Goal: Task Accomplishment & Management: Manage account settings

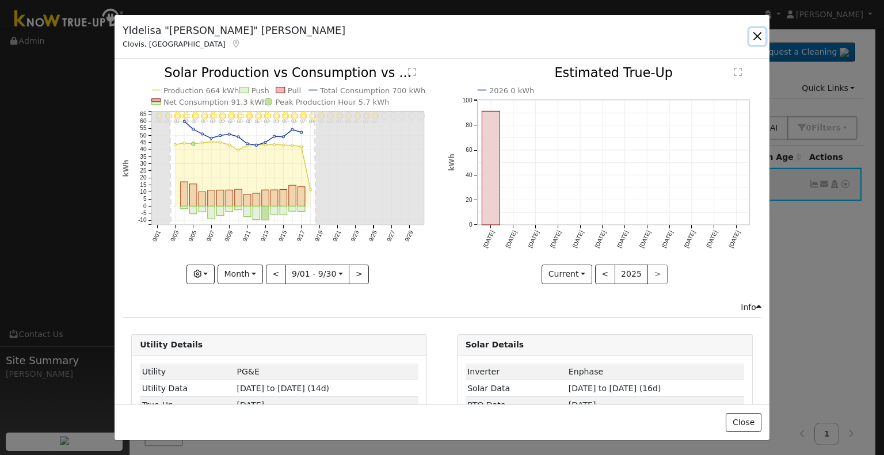
click at [752, 39] on button "button" at bounding box center [757, 36] width 16 height 16
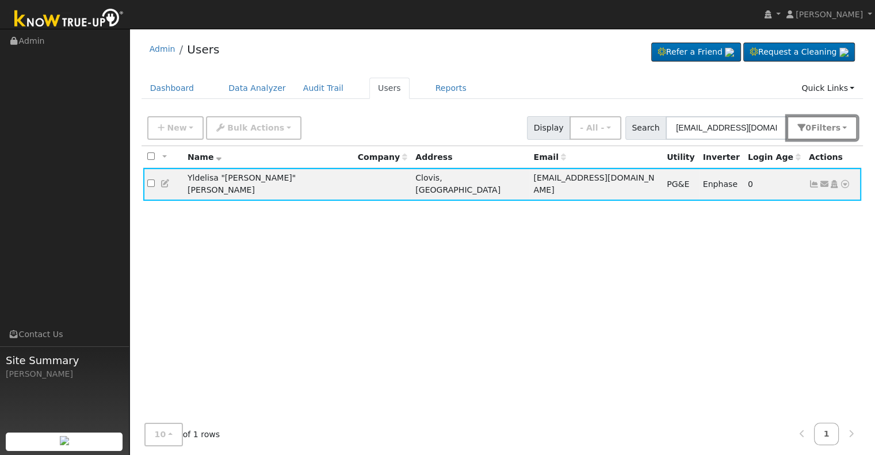
drag, startPoint x: 796, startPoint y: 118, endPoint x: 640, endPoint y: 128, distance: 156.3
click at [640, 128] on div "Search lisacast519@gmail.com 0 Filter s Role Show - All - Show Leads Admin Bill…" at bounding box center [742, 128] width 233 height 24
drag, startPoint x: 767, startPoint y: 127, endPoint x: 615, endPoint y: 127, distance: 151.4
click at [615, 127] on div "New Add User Quick Add Quick Connect Quick Convert Lead Bulk Actions Send Email…" at bounding box center [502, 126] width 715 height 28
paste input "Thornton, Curtis"
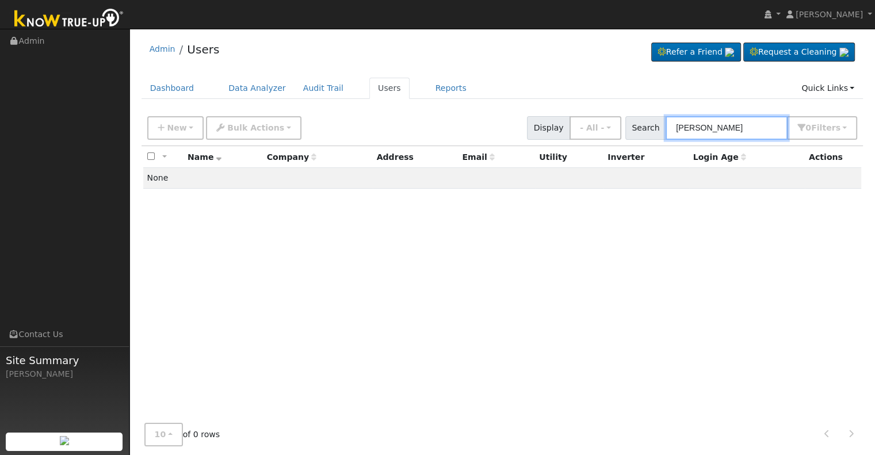
click at [718, 124] on input "Thornton, Curtis" at bounding box center [727, 128] width 122 height 24
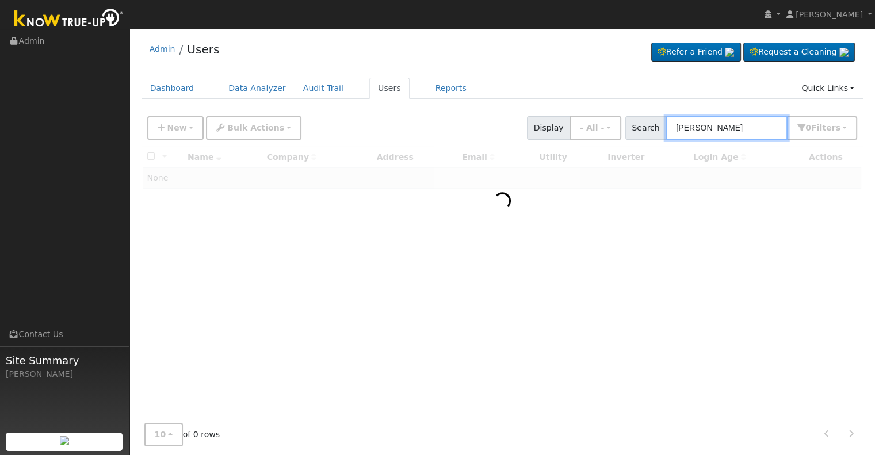
click at [718, 124] on input "Curtis" at bounding box center [727, 128] width 122 height 24
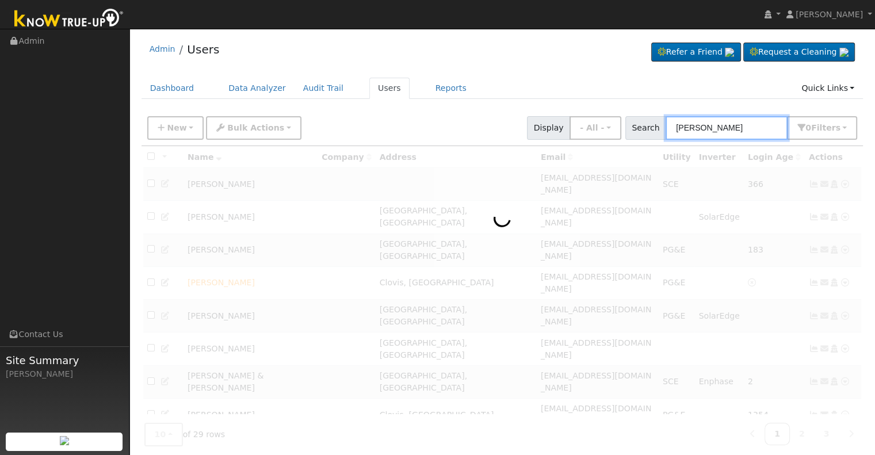
paste input "Thornton, Curtis"
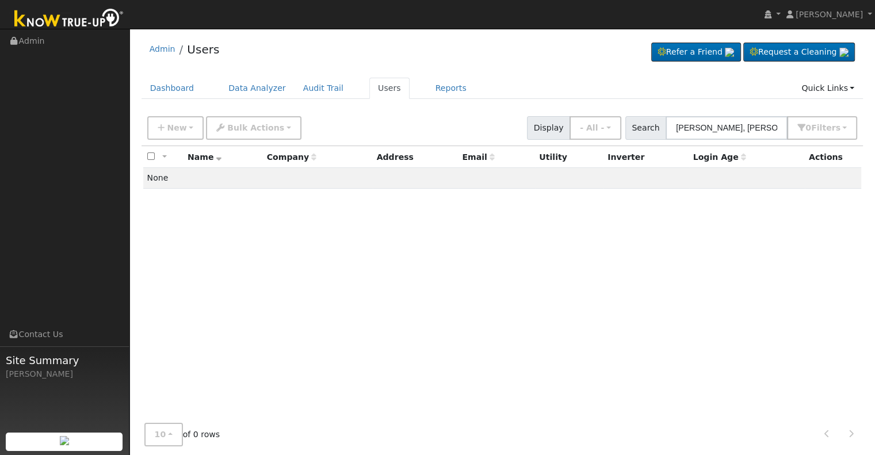
click at [639, 71] on div "Admin Users Refer a Friend Request a Cleaning" at bounding box center [502, 248] width 734 height 426
drag, startPoint x: 737, startPoint y: 129, endPoint x: 772, endPoint y: 129, distance: 34.5
click at [772, 129] on input "Curtis Thornton, Curtis" at bounding box center [727, 128] width 122 height 24
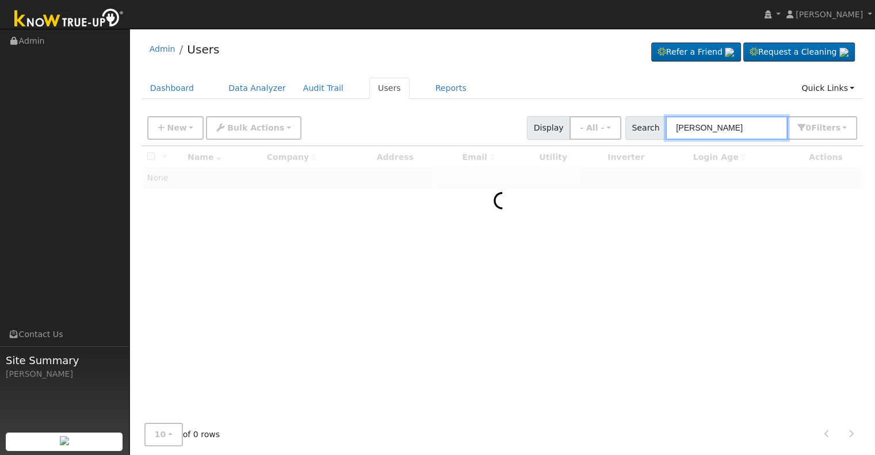
type input "Curtis Thornton"
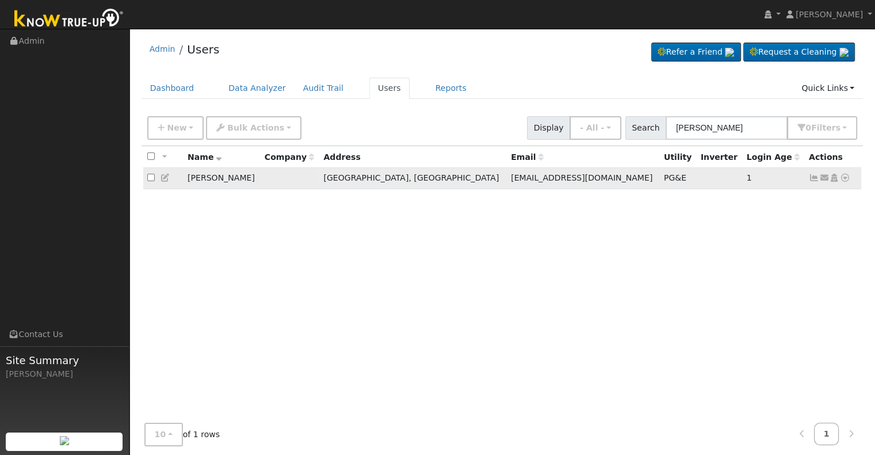
click at [812, 179] on icon at bounding box center [814, 178] width 10 height 8
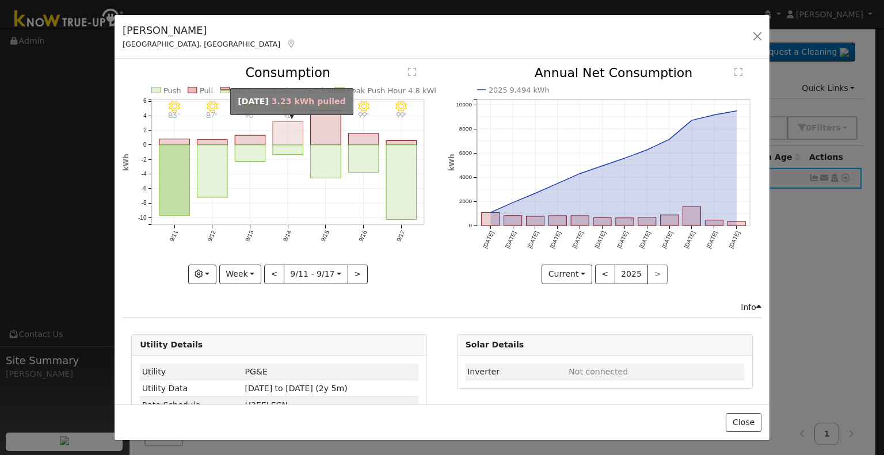
click at [288, 135] on rect "onclick=""" at bounding box center [288, 134] width 31 height 24
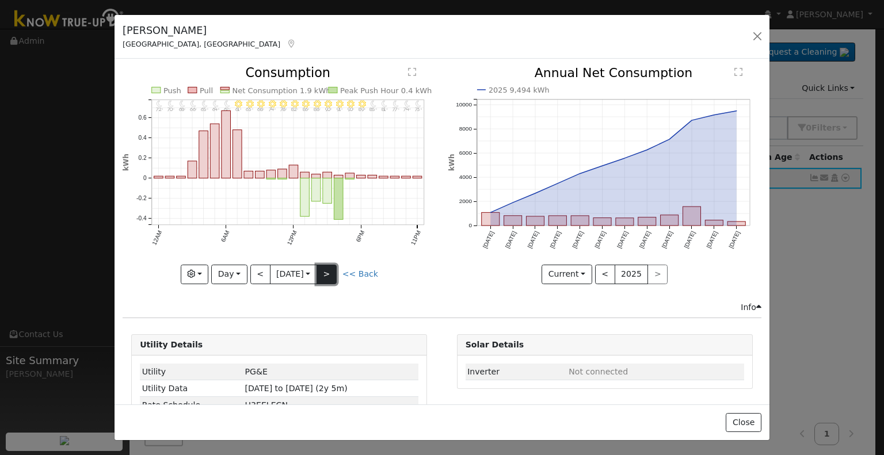
click at [332, 265] on button ">" at bounding box center [327, 275] width 20 height 20
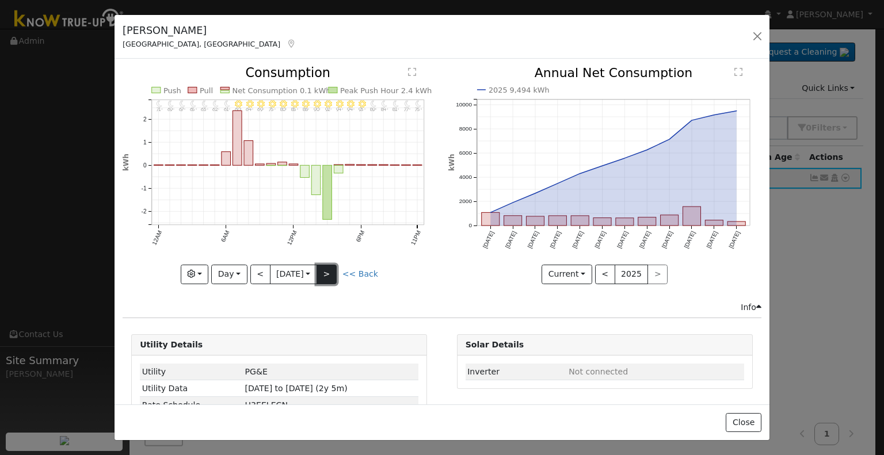
click at [332, 265] on button ">" at bounding box center [327, 275] width 20 height 20
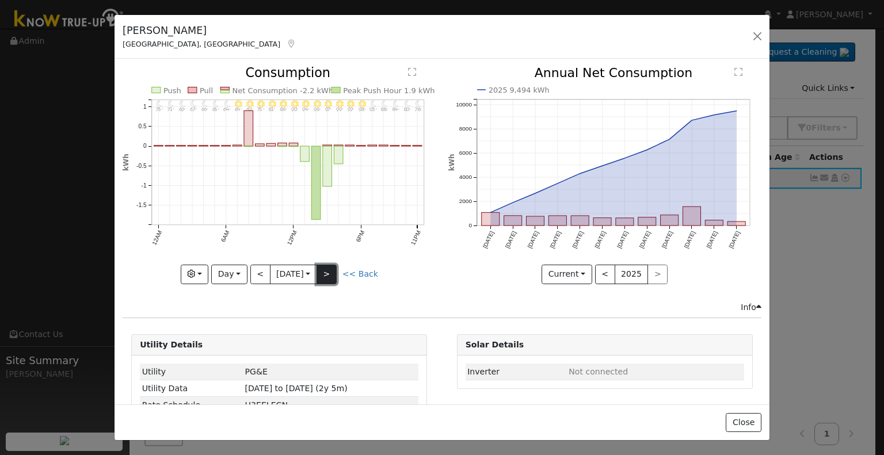
click at [332, 265] on button ">" at bounding box center [327, 275] width 20 height 20
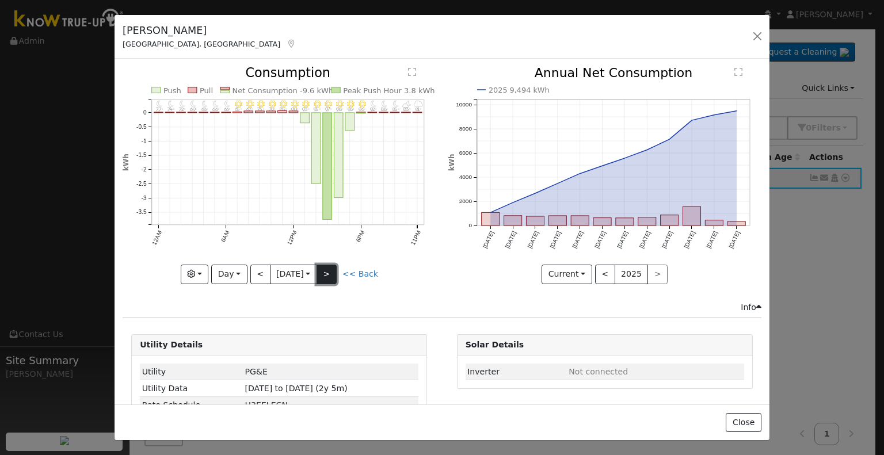
click at [332, 265] on button ">" at bounding box center [327, 275] width 20 height 20
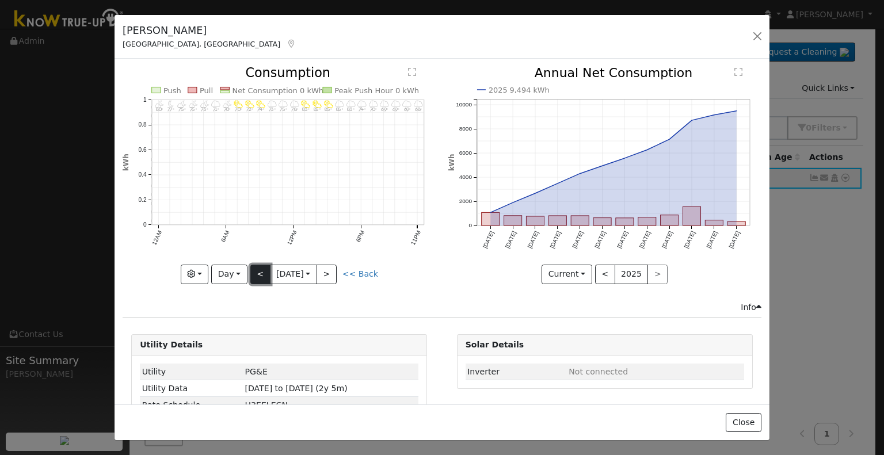
click at [260, 266] on button "<" at bounding box center [260, 275] width 20 height 20
type input "[DATE]"
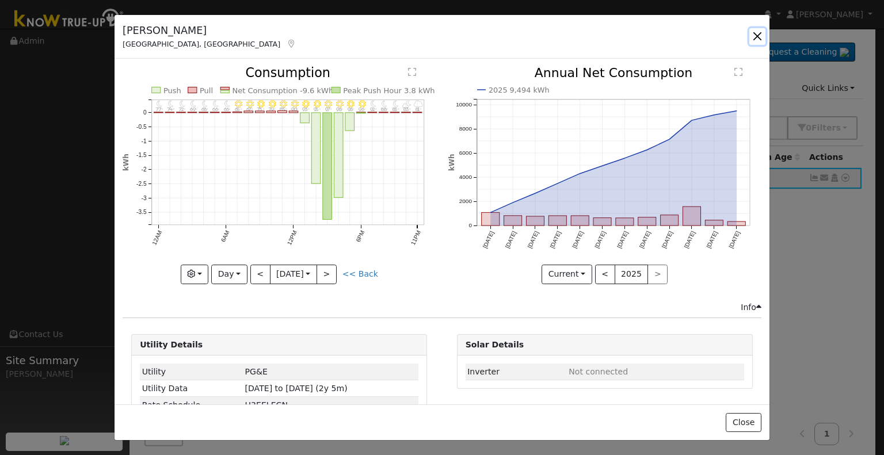
click at [758, 38] on button "button" at bounding box center [757, 36] width 16 height 16
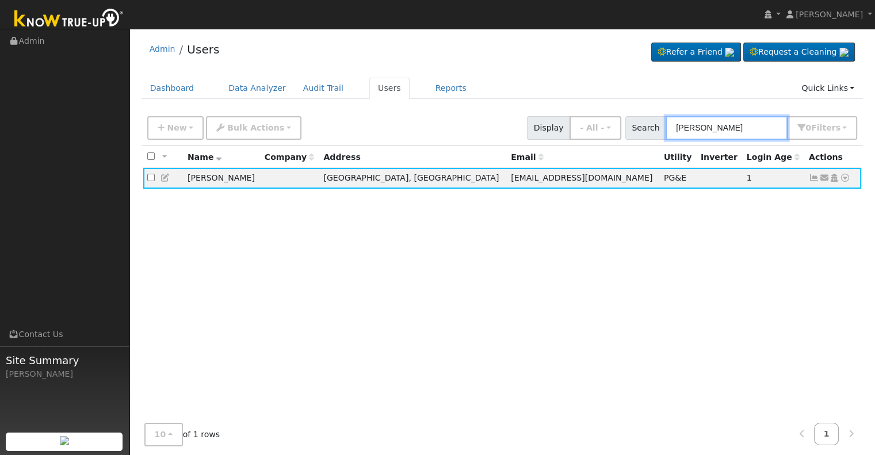
drag, startPoint x: 751, startPoint y: 128, endPoint x: 638, endPoint y: 125, distance: 113.4
click at [638, 125] on div "Search Curtis Thornton 0 Filter s Role Show - All - Show Leads Admin Billing Ad…" at bounding box center [742, 128] width 233 height 24
paste input "[PERSON_NAME]"
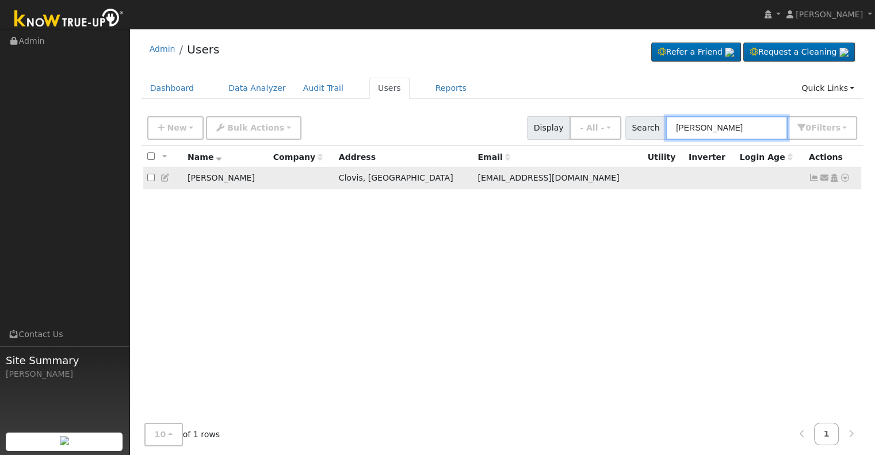
type input "[PERSON_NAME]"
click at [812, 174] on icon at bounding box center [814, 178] width 10 height 8
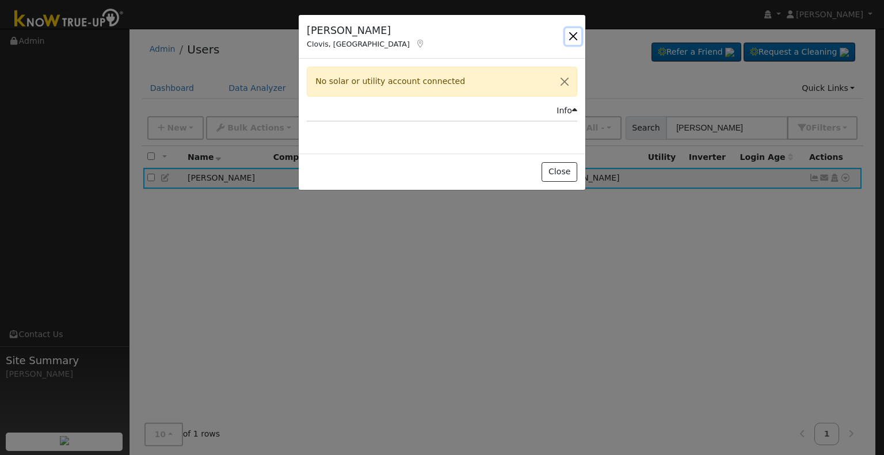
click at [577, 35] on button "button" at bounding box center [573, 36] width 16 height 16
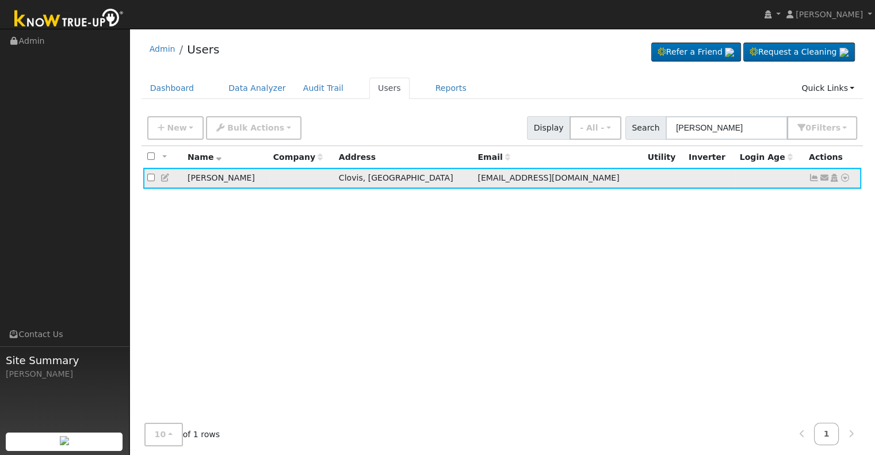
click at [810, 177] on icon at bounding box center [814, 178] width 10 height 8
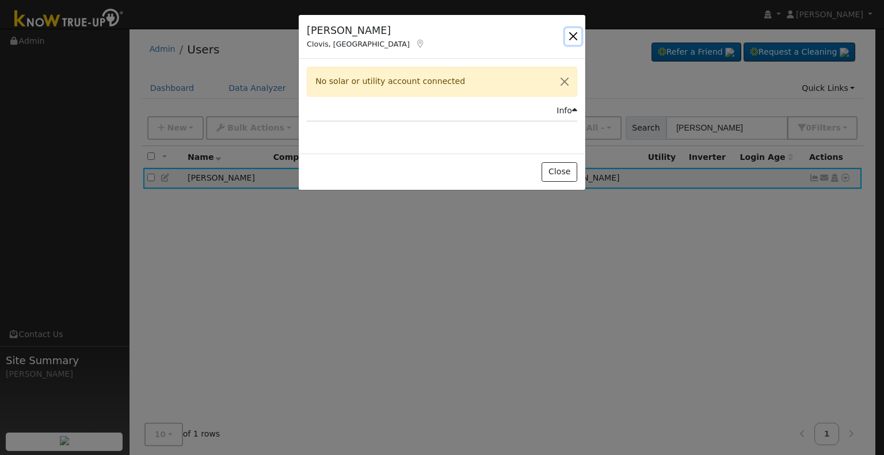
click at [569, 36] on button "button" at bounding box center [573, 36] width 16 height 16
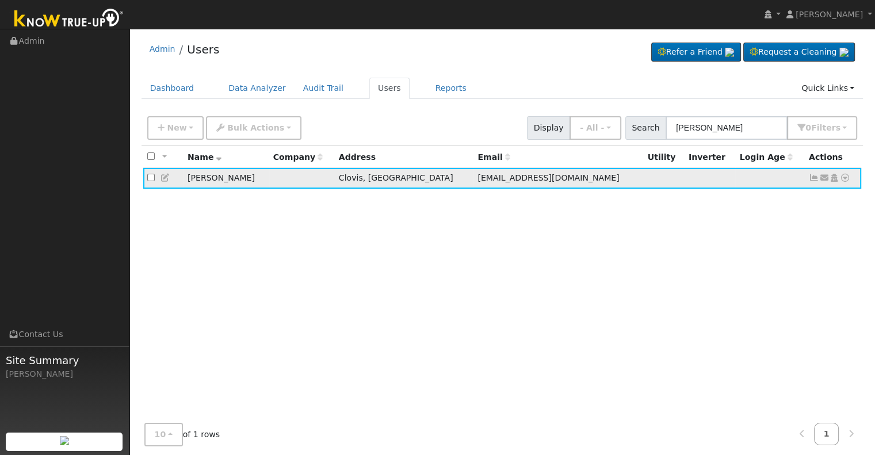
click at [848, 177] on icon at bounding box center [845, 178] width 10 height 8
click at [794, 197] on link "Data Analyzer" at bounding box center [807, 198] width 83 height 16
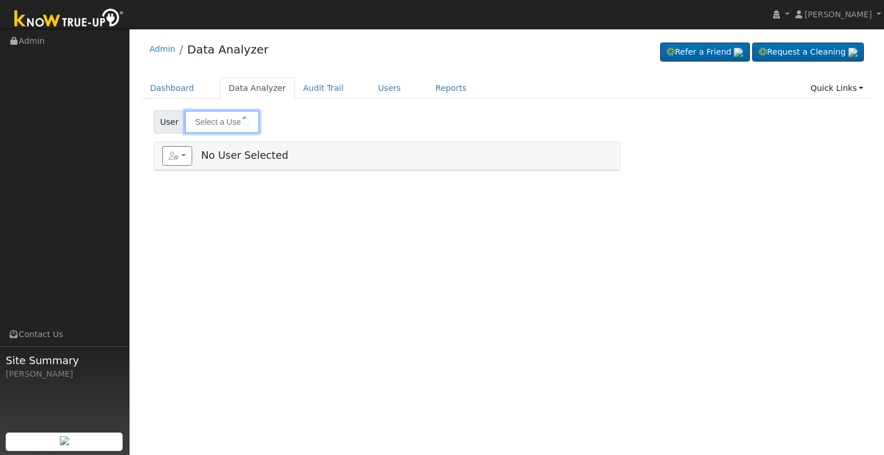
type input "[PERSON_NAME]"
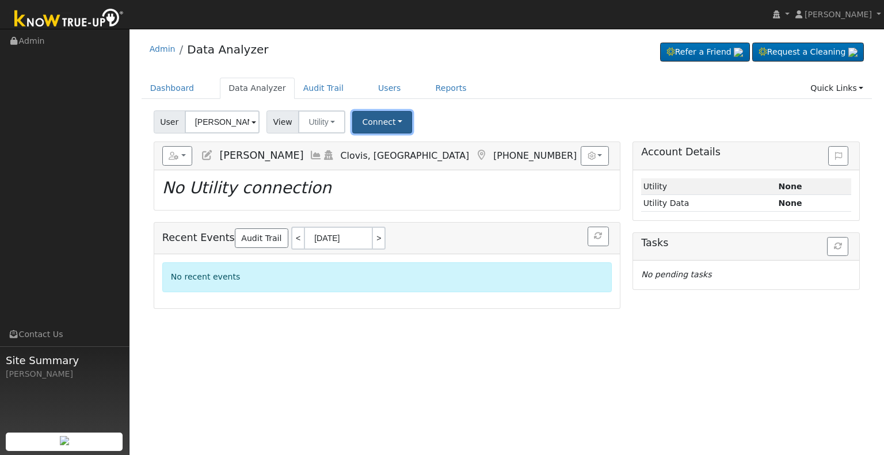
click at [372, 123] on button "Connect" at bounding box center [382, 122] width 60 height 22
click at [387, 145] on link "Select a Provider" at bounding box center [398, 147] width 90 height 16
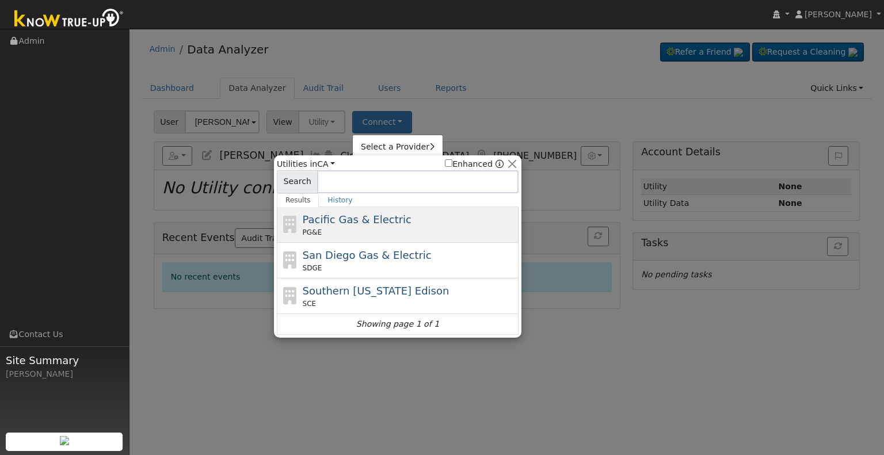
click at [333, 228] on div "PG&E" at bounding box center [410, 232] width 214 height 10
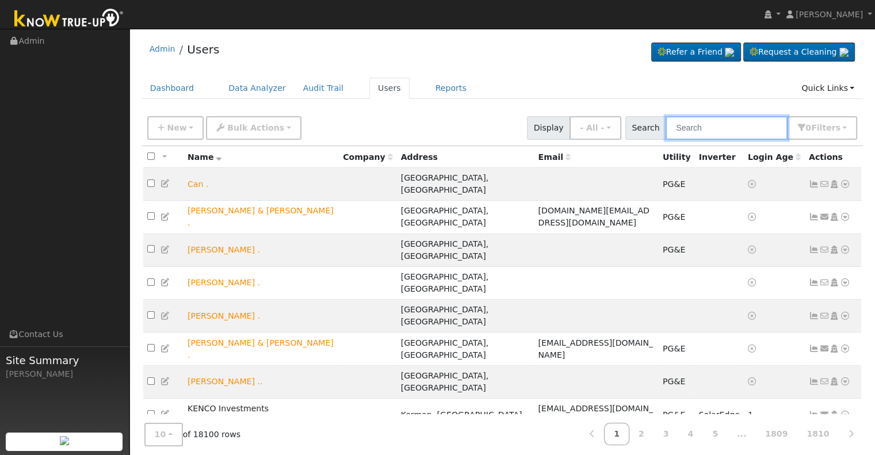
click at [689, 126] on input "text" at bounding box center [727, 128] width 122 height 24
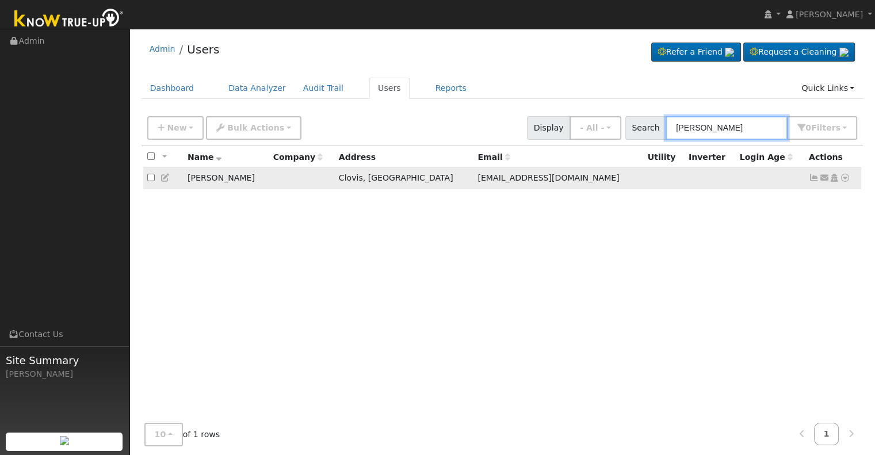
type input "[PERSON_NAME]"
click at [843, 176] on icon at bounding box center [845, 178] width 10 height 8
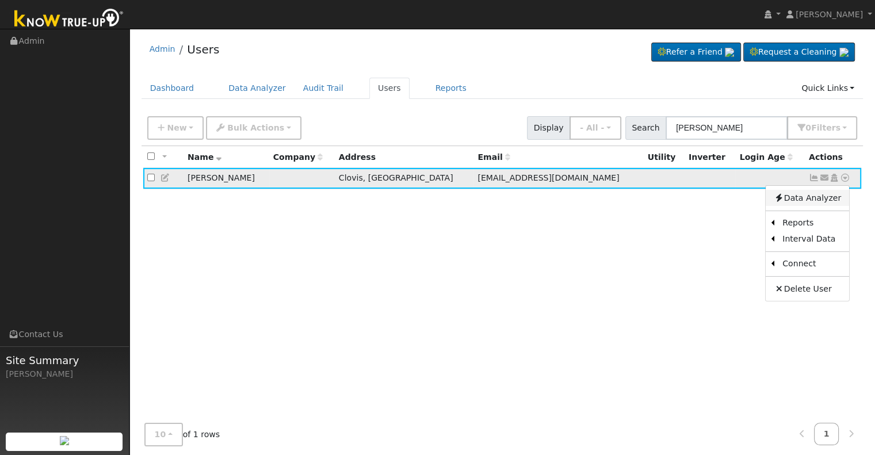
click at [829, 200] on link "Data Analyzer" at bounding box center [807, 198] width 83 height 16
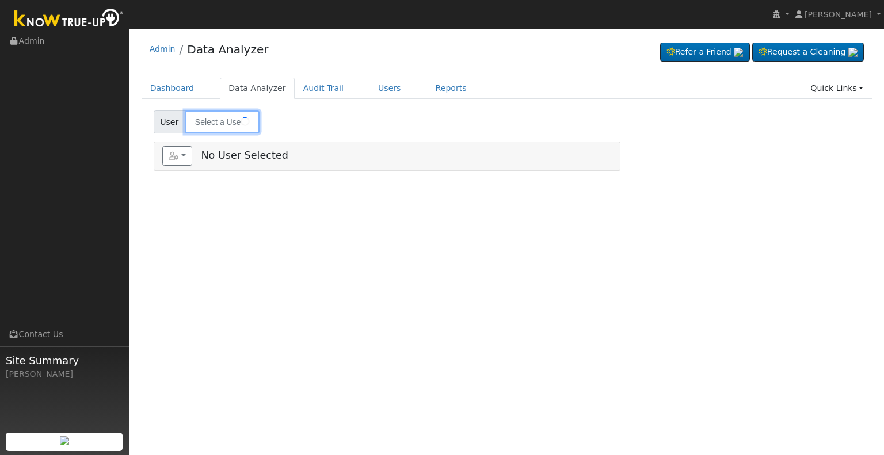
type input "[PERSON_NAME]"
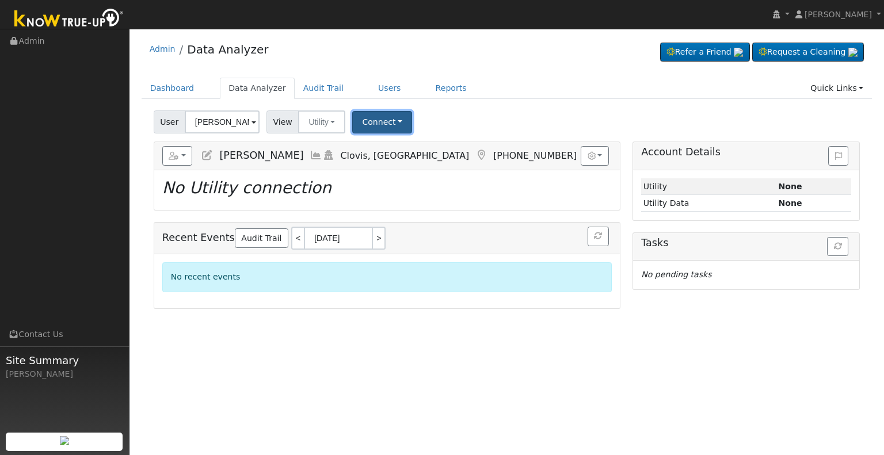
click at [388, 118] on button "Connect" at bounding box center [382, 122] width 60 height 22
click at [379, 147] on link "Select a Provider" at bounding box center [398, 147] width 90 height 16
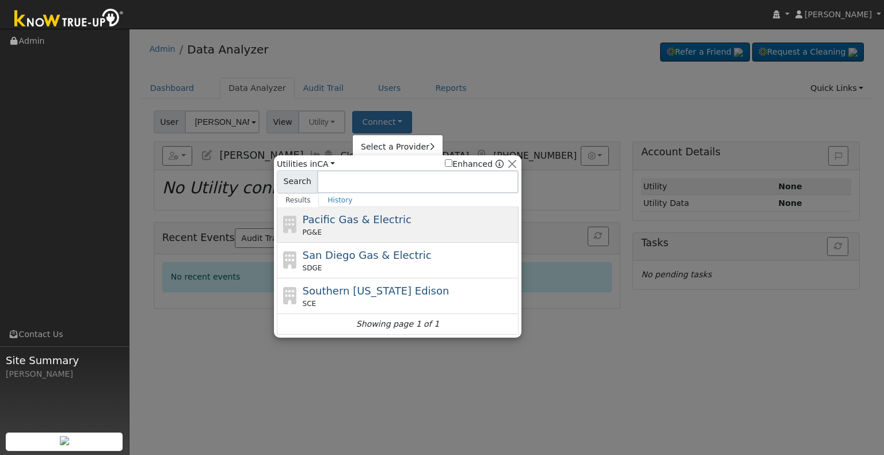
click at [368, 225] on div "Pacific Gas & Electric PG&E" at bounding box center [410, 225] width 214 height 26
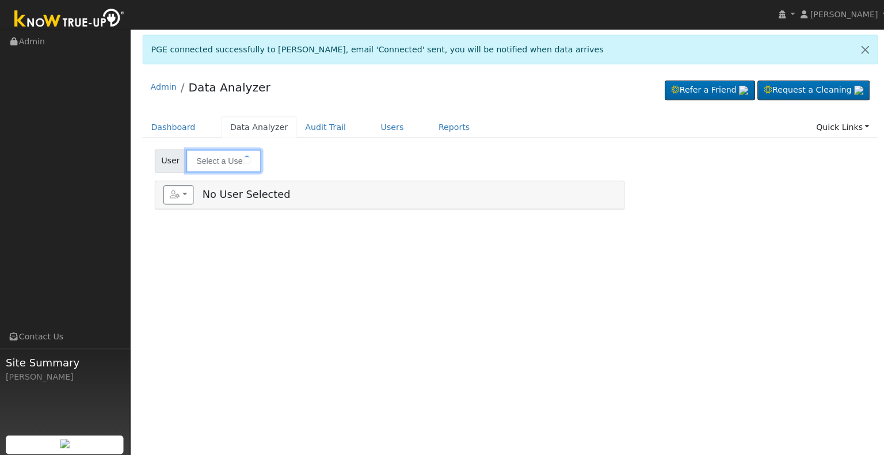
type input "[PERSON_NAME]"
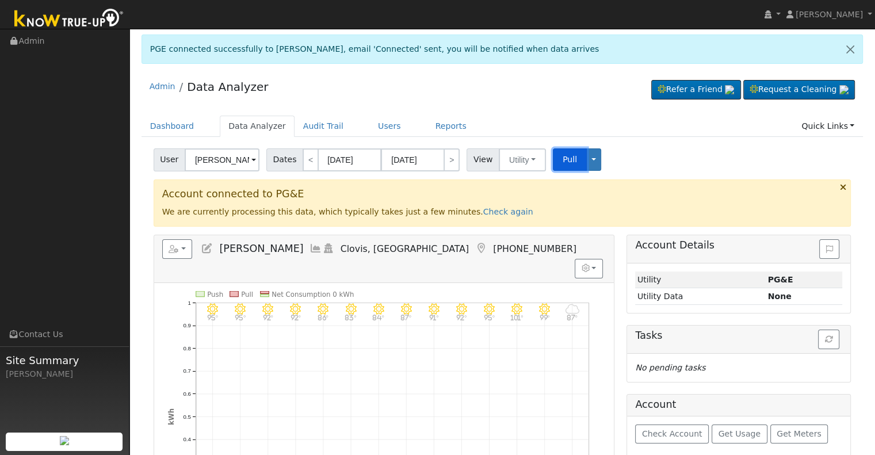
click at [565, 155] on span "Pull" at bounding box center [570, 159] width 14 height 9
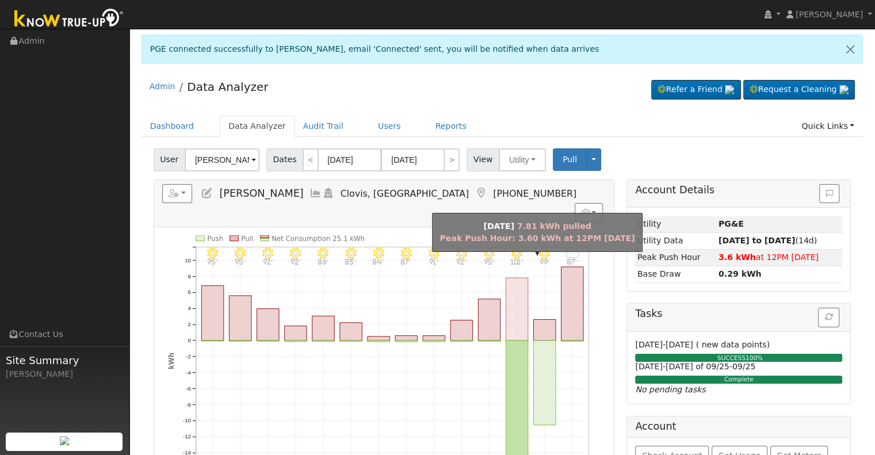
click at [517, 291] on rect "onclick=""" at bounding box center [517, 309] width 22 height 63
type input "09/16/2025"
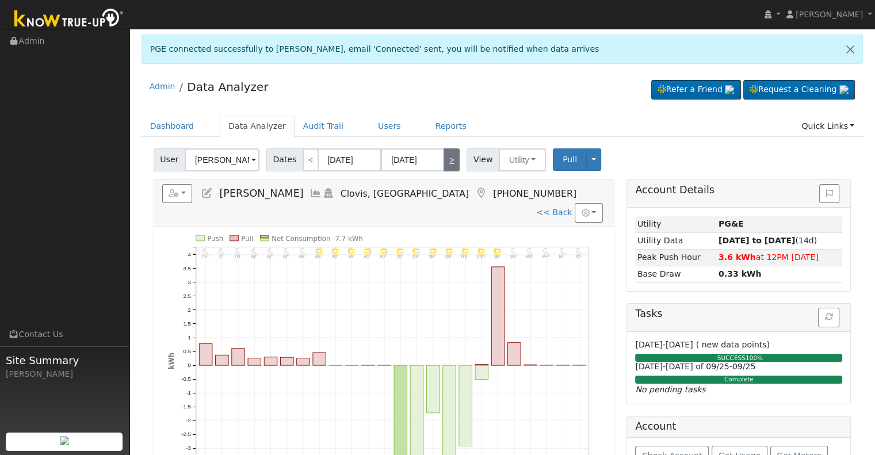
click at [444, 162] on link ">" at bounding box center [452, 159] width 16 height 23
type input "09/17/2025"
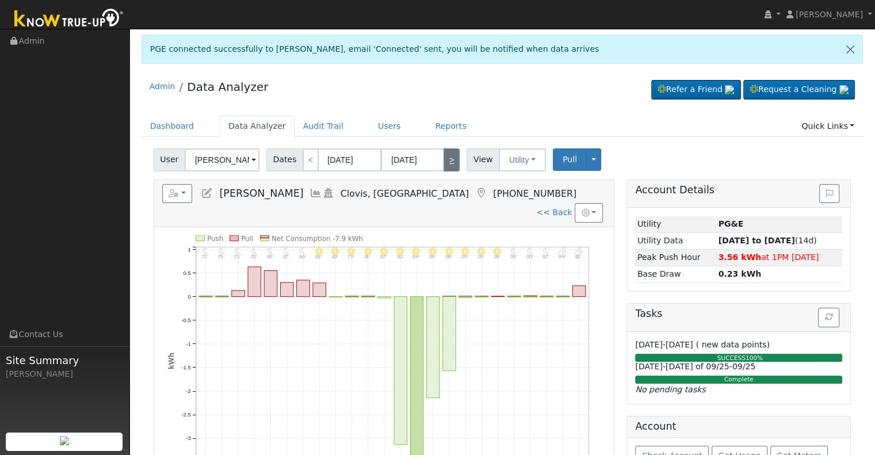
click at [444, 162] on link ">" at bounding box center [452, 159] width 16 height 23
type input "09/18/2025"
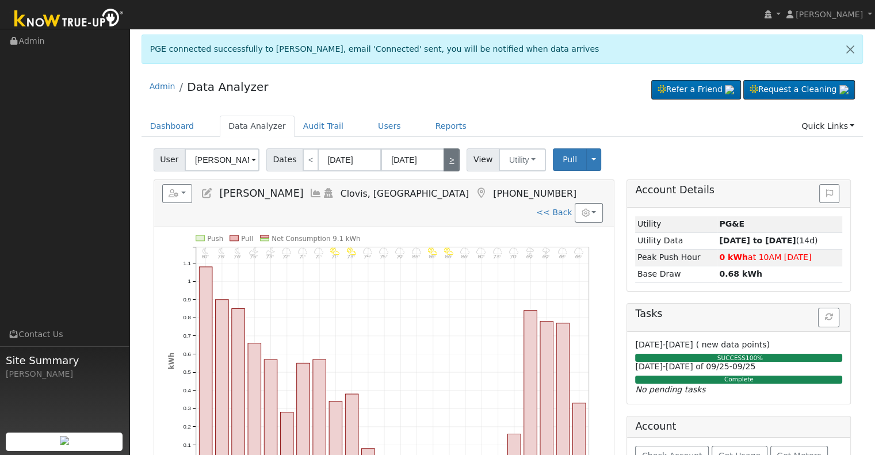
click at [444, 162] on link ">" at bounding box center [452, 159] width 16 height 23
type input "[DATE]"
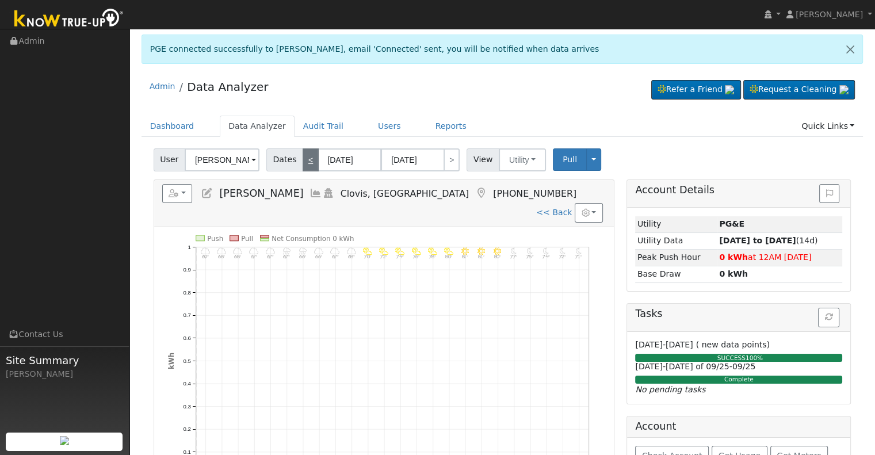
click at [308, 161] on link "<" at bounding box center [311, 159] width 16 height 23
type input "09/18/2025"
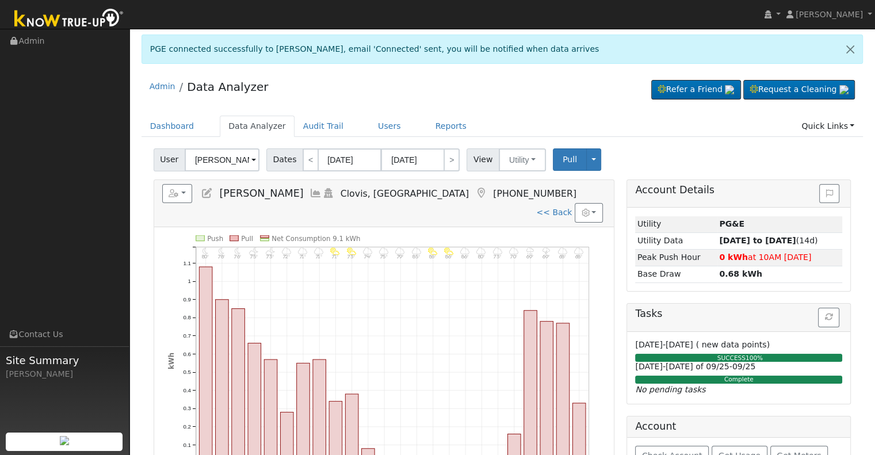
click at [204, 193] on icon at bounding box center [207, 193] width 13 height 10
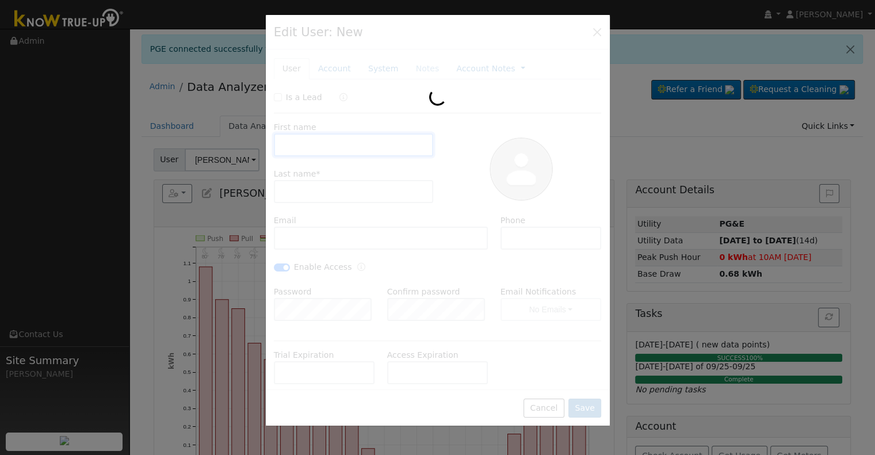
type input "09/15/2030"
type input "John"
type input "Lupo"
type input "[EMAIL_ADDRESS][DOMAIN_NAME]"
type input "(408) 802-3076"
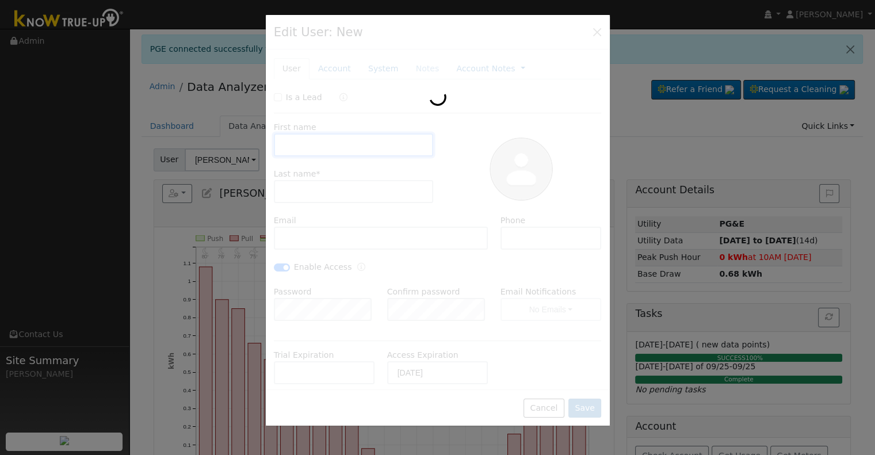
checkbox input "true"
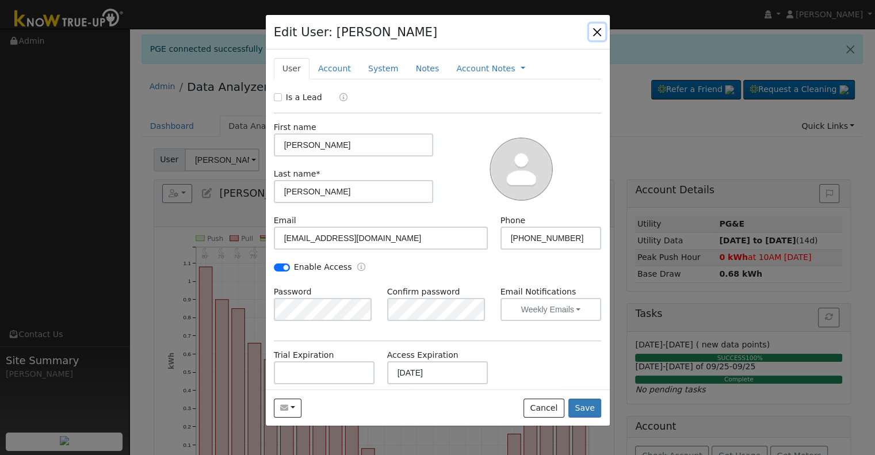
click at [596, 26] on button "button" at bounding box center [597, 32] width 16 height 16
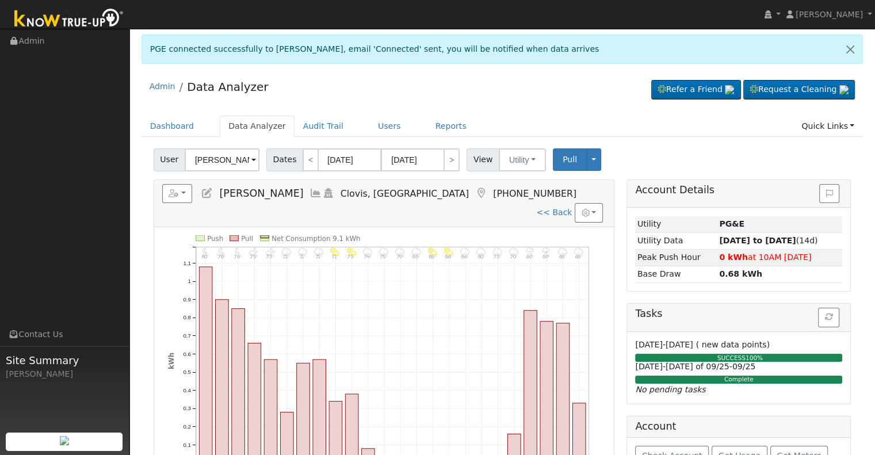
click at [310, 193] on icon at bounding box center [316, 193] width 13 height 10
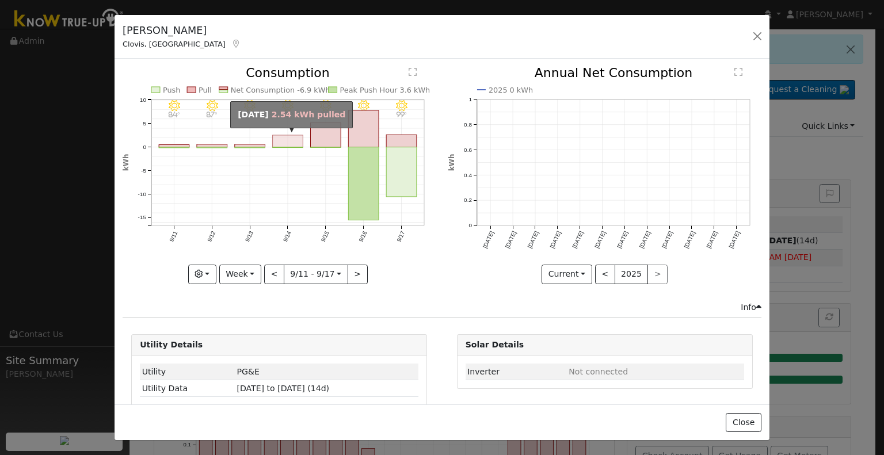
click at [277, 138] on rect "onclick=""" at bounding box center [288, 141] width 31 height 12
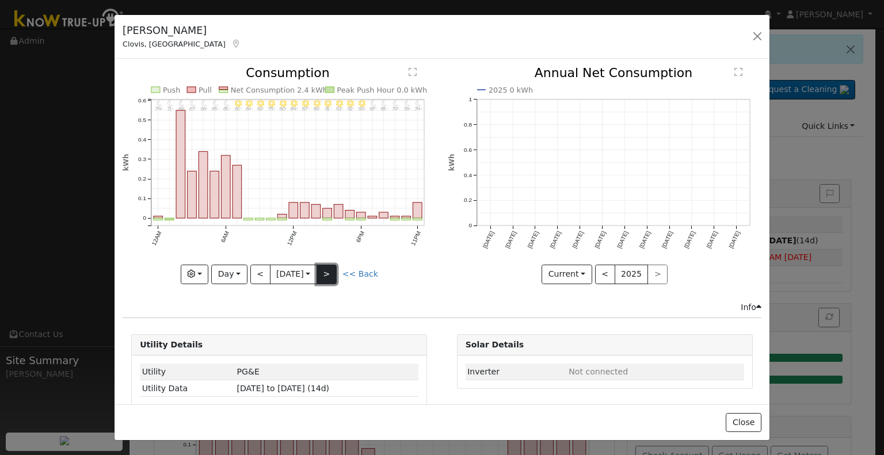
click at [335, 273] on button ">" at bounding box center [327, 275] width 20 height 20
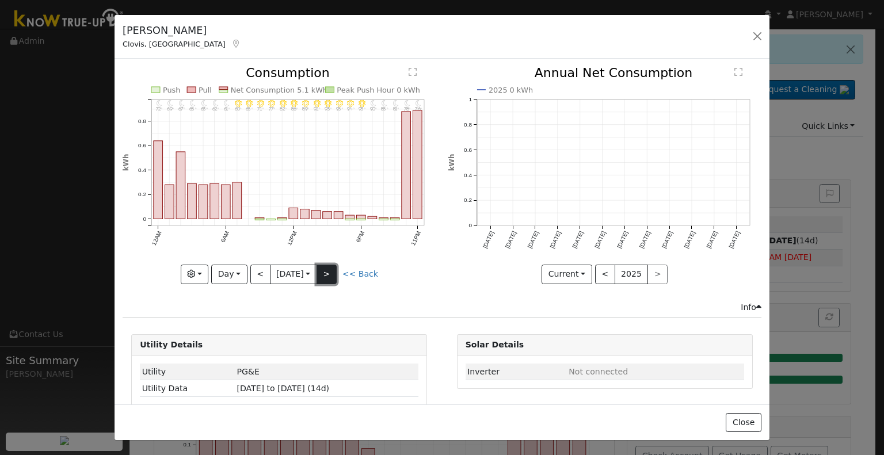
click at [335, 273] on button ">" at bounding box center [327, 275] width 20 height 20
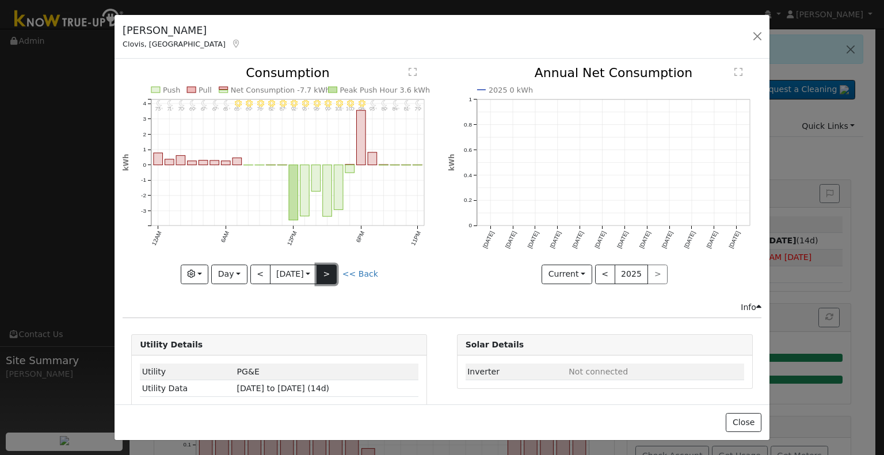
click at [335, 273] on button ">" at bounding box center [327, 275] width 20 height 20
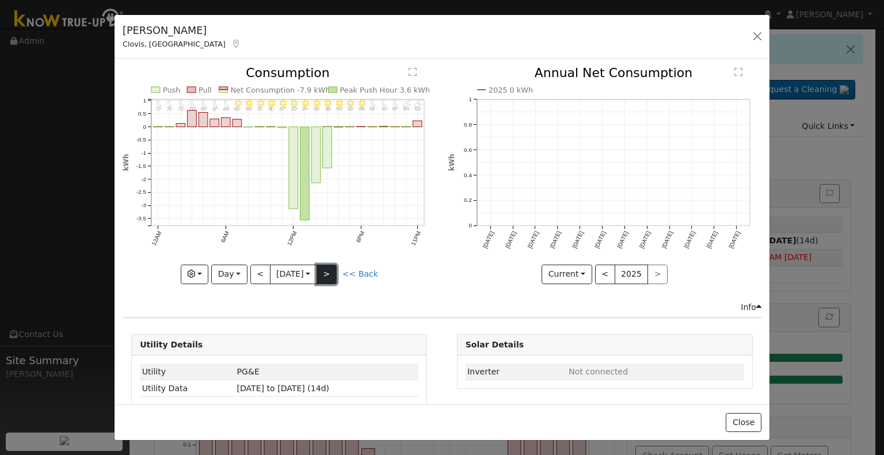
click at [335, 273] on button ">" at bounding box center [327, 275] width 20 height 20
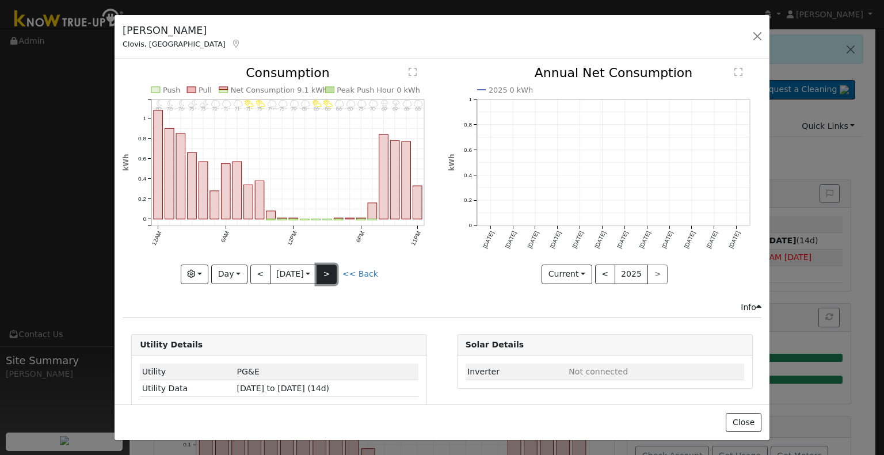
click at [335, 273] on button ">" at bounding box center [327, 275] width 20 height 20
type input "2025-09-19"
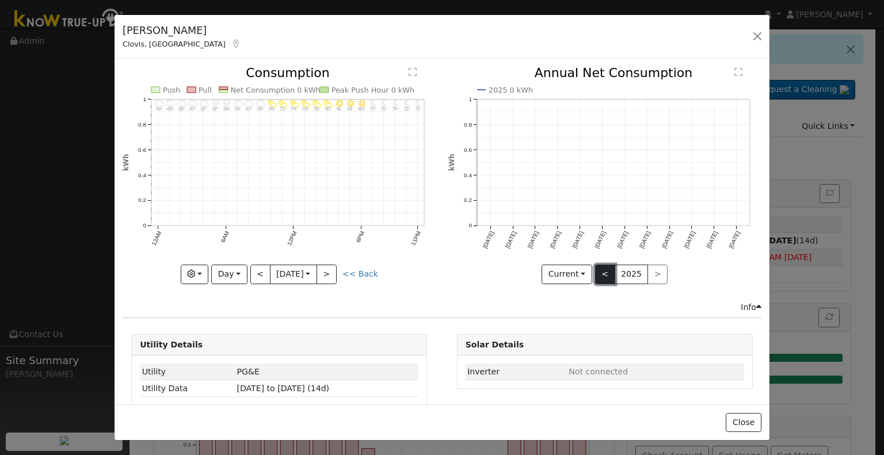
click at [597, 265] on button "<" at bounding box center [605, 275] width 20 height 20
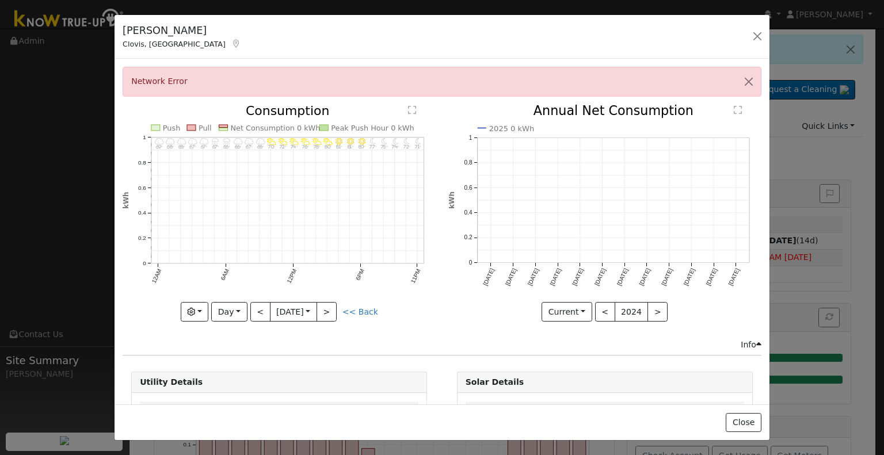
click at [805, 163] on div "John Lupo Clovis, CA Default Account Default Account 2447 Santa Ana Avenue, Clo…" at bounding box center [442, 227] width 884 height 455
click at [755, 37] on button "button" at bounding box center [757, 36] width 16 height 16
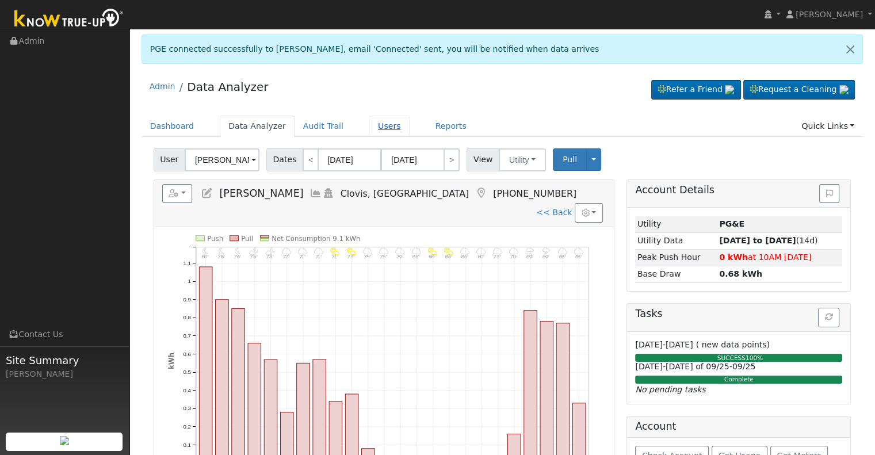
click at [369, 128] on link "Users" at bounding box center [389, 126] width 40 height 21
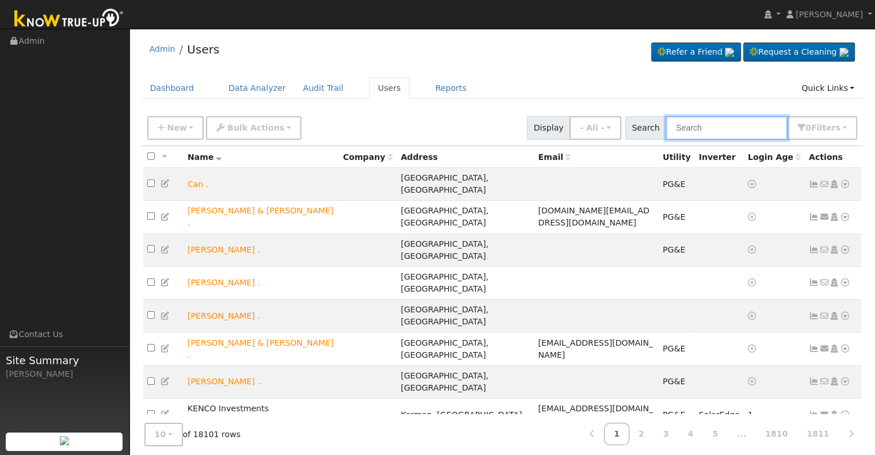
click at [695, 126] on input "text" at bounding box center [727, 128] width 122 height 24
paste input "[STREET_ADDRESS][PERSON_NAME]"
type input "[STREET_ADDRESS][PERSON_NAME]"
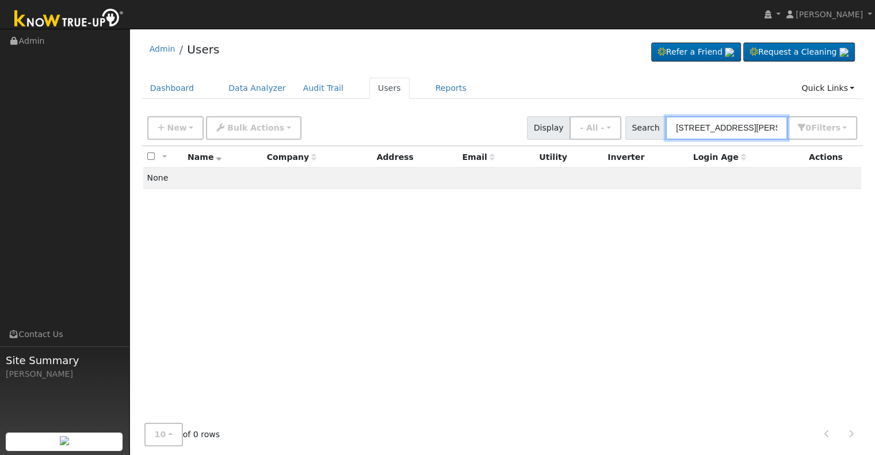
drag, startPoint x: 775, startPoint y: 124, endPoint x: 637, endPoint y: 129, distance: 137.7
click at [637, 129] on div "Search [STREET_ADDRESS][PERSON_NAME] 0 Filter s Role Show - All - Show Leads Ad…" at bounding box center [742, 128] width 233 height 24
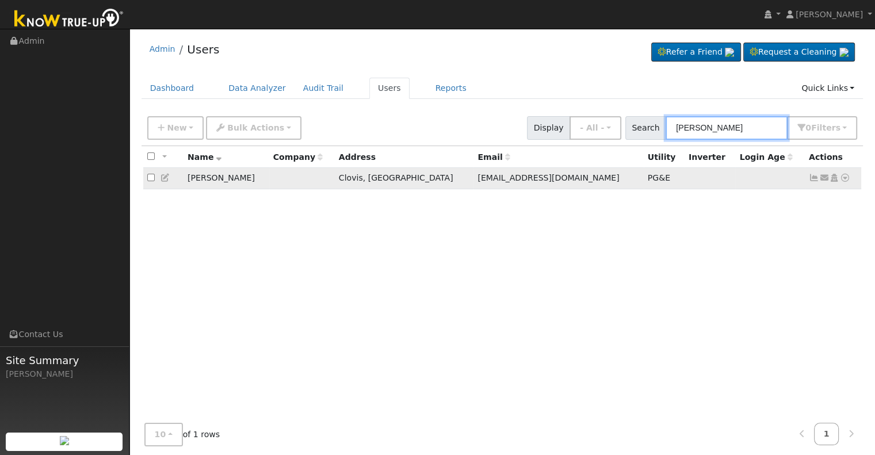
type input "[PERSON_NAME]"
click at [809, 177] on icon at bounding box center [814, 178] width 10 height 8
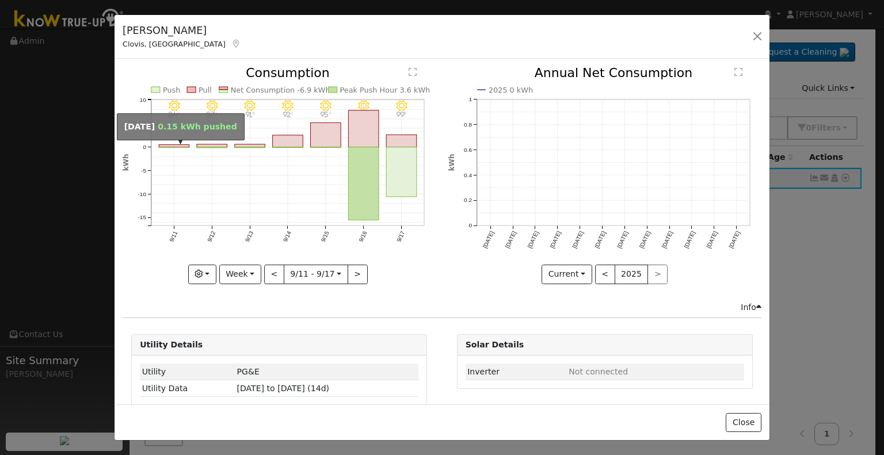
click at [172, 147] on rect "onclick=""" at bounding box center [174, 147] width 31 height 1
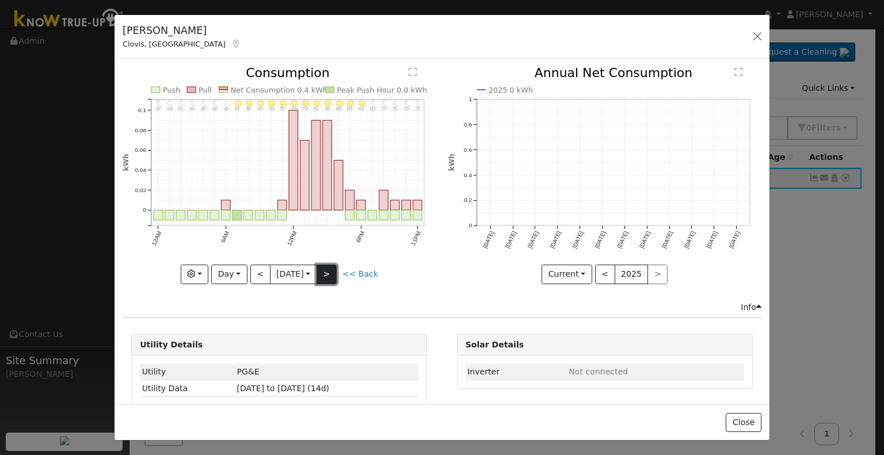
click at [325, 275] on button ">" at bounding box center [327, 275] width 20 height 20
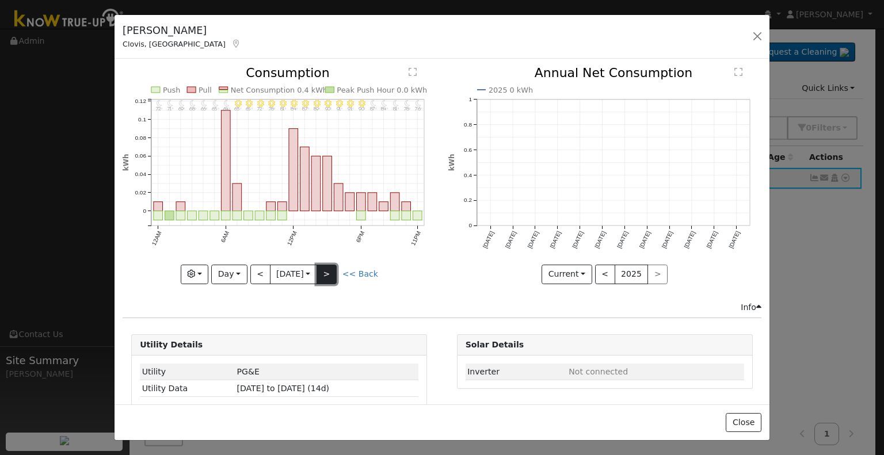
click at [325, 275] on button ">" at bounding box center [327, 275] width 20 height 20
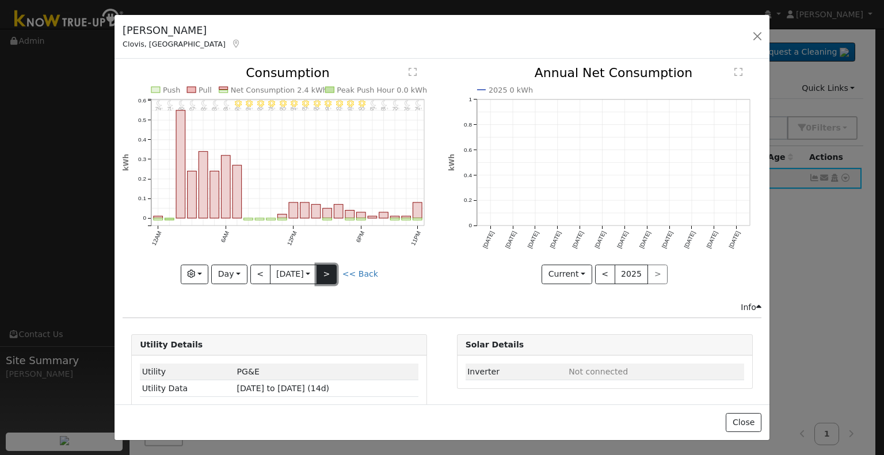
click at [325, 275] on button ">" at bounding box center [327, 275] width 20 height 20
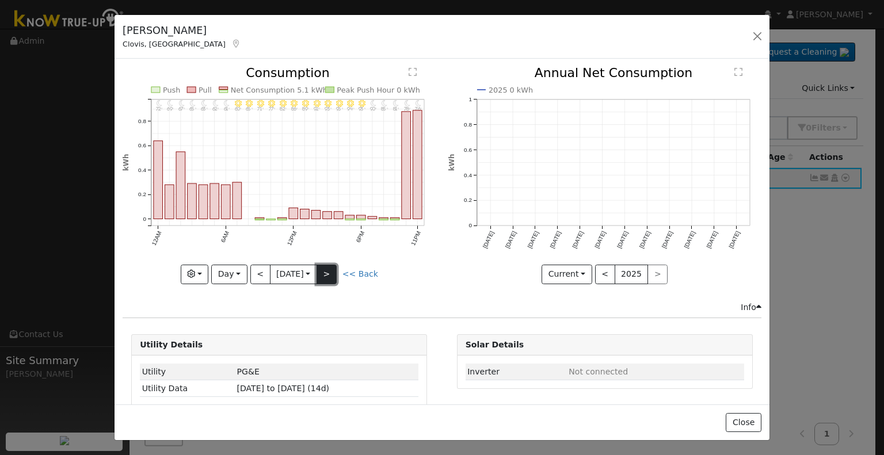
click at [325, 275] on button ">" at bounding box center [327, 275] width 20 height 20
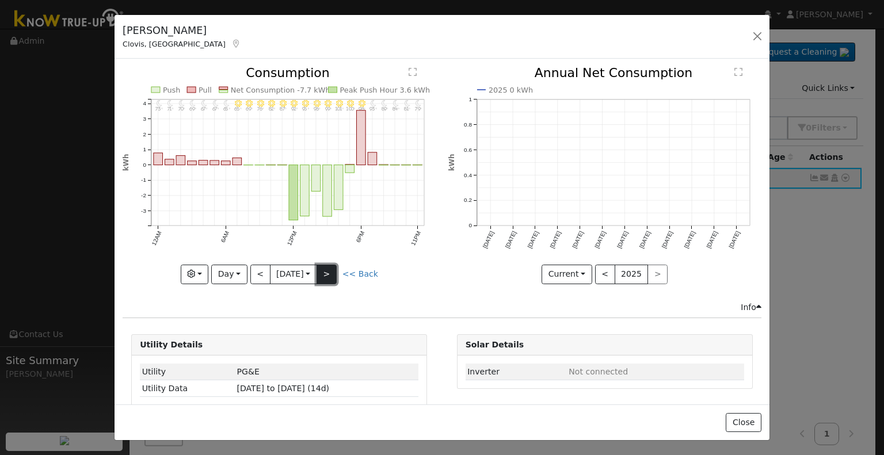
click at [322, 275] on button ">" at bounding box center [327, 275] width 20 height 20
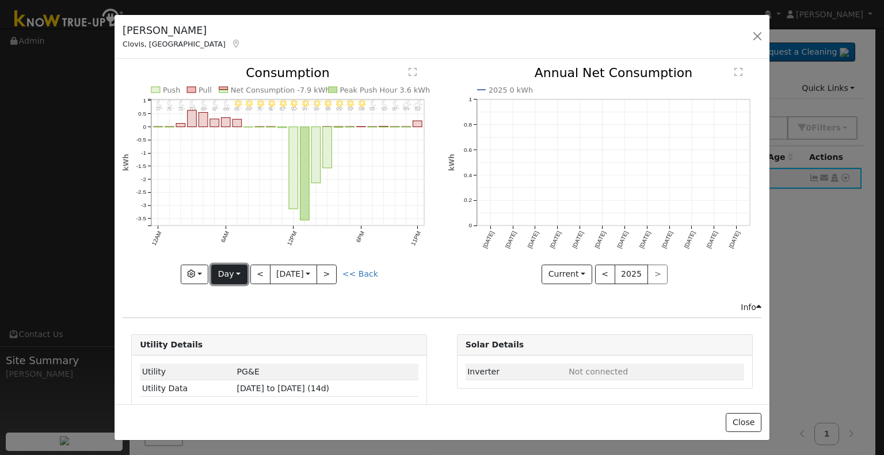
click at [238, 268] on button "Day" at bounding box center [229, 275] width 36 height 20
click at [233, 329] on link "Month" at bounding box center [252, 330] width 80 height 16
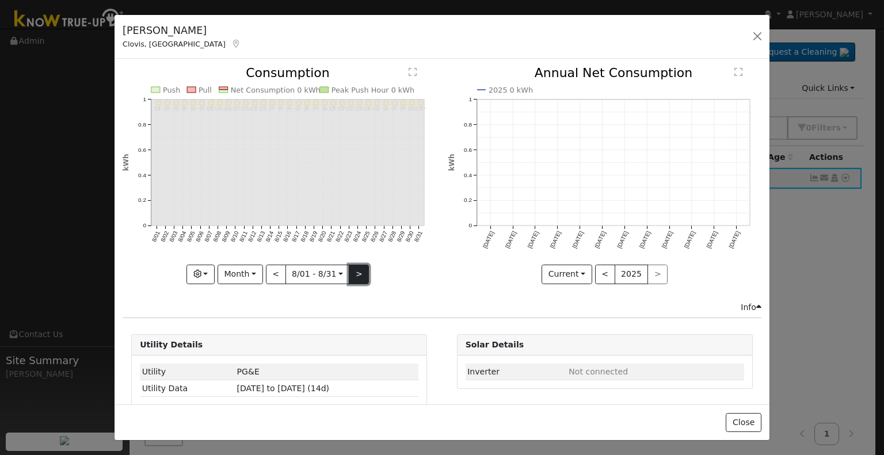
click at [351, 268] on button ">" at bounding box center [359, 275] width 20 height 20
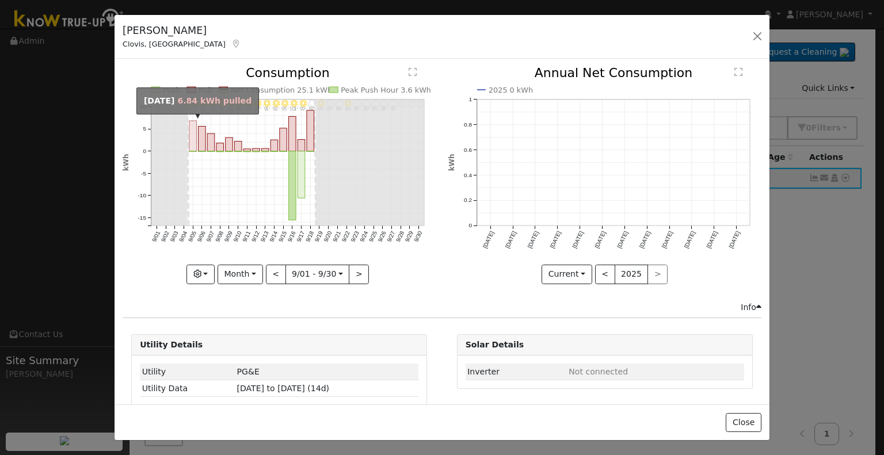
click at [191, 131] on rect "onclick=""" at bounding box center [192, 136] width 7 height 31
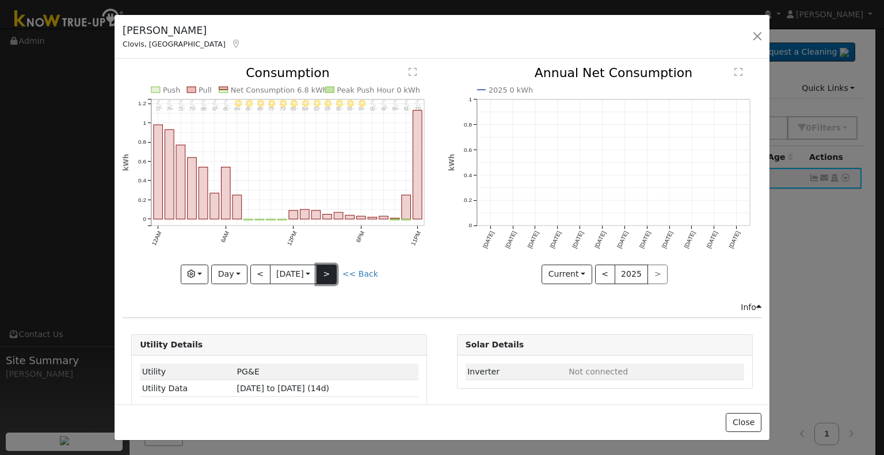
click at [323, 265] on button ">" at bounding box center [327, 275] width 20 height 20
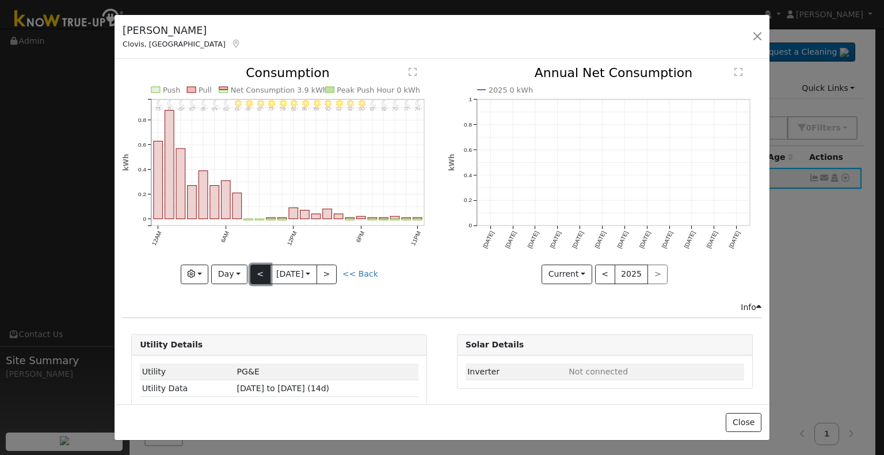
click at [258, 268] on button "<" at bounding box center [260, 275] width 20 height 20
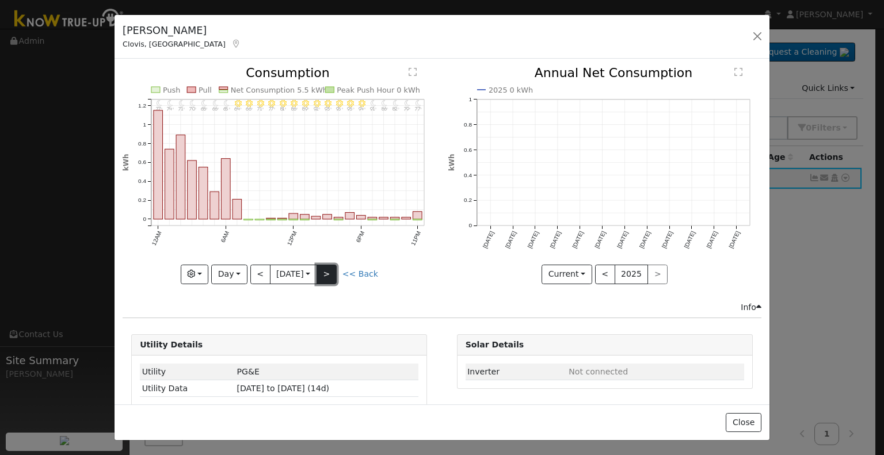
click at [325, 266] on button ">" at bounding box center [327, 275] width 20 height 20
click at [323, 273] on button ">" at bounding box center [327, 275] width 20 height 20
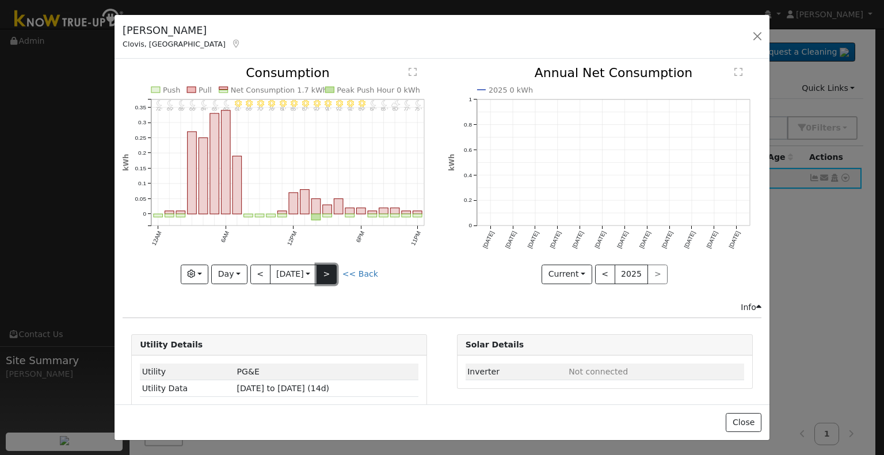
click at [333, 266] on button ">" at bounding box center [327, 275] width 20 height 20
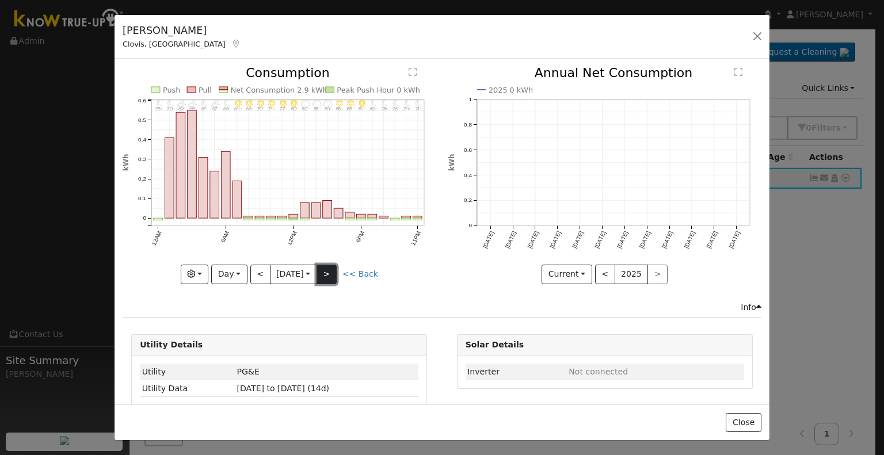
click at [333, 266] on button ">" at bounding box center [327, 275] width 20 height 20
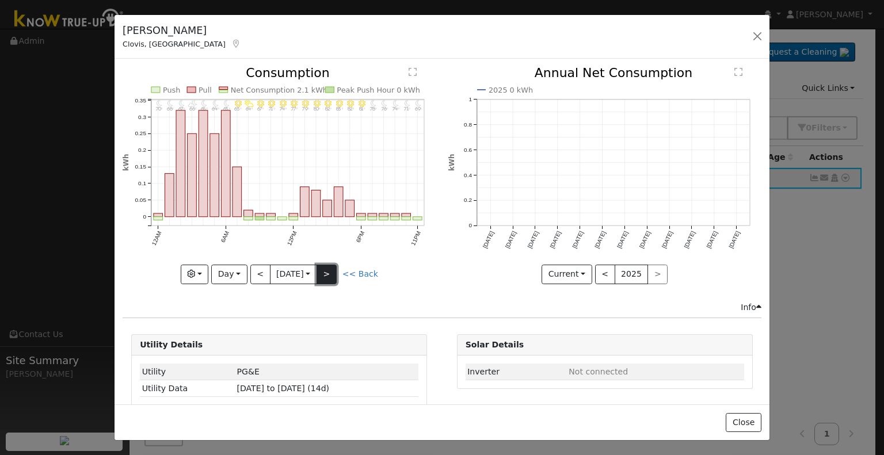
click at [333, 266] on button ">" at bounding box center [327, 275] width 20 height 20
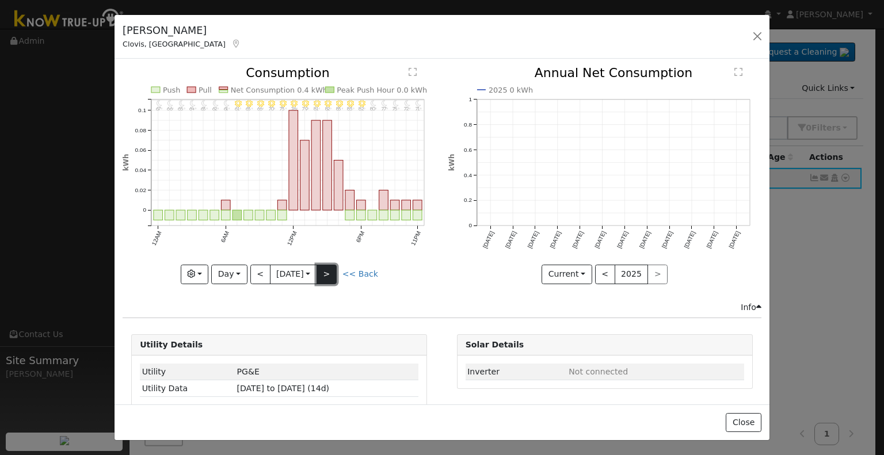
click at [333, 266] on button ">" at bounding box center [327, 275] width 20 height 20
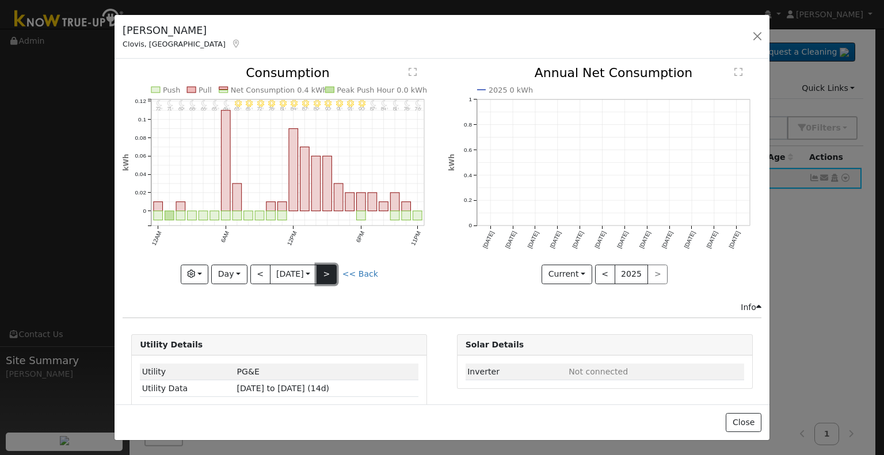
click at [333, 266] on button ">" at bounding box center [327, 275] width 20 height 20
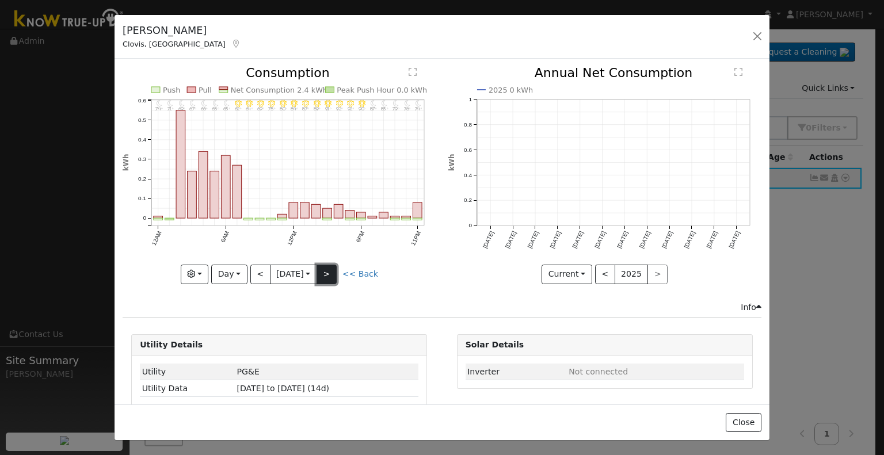
click at [333, 266] on button ">" at bounding box center [327, 275] width 20 height 20
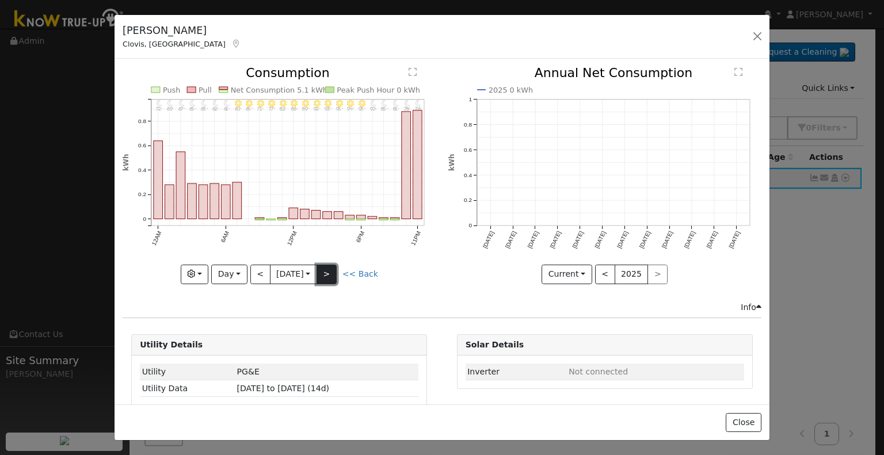
click at [326, 266] on button ">" at bounding box center [327, 275] width 20 height 20
type input "[DATE]"
